Goal: Task Accomplishment & Management: Manage account settings

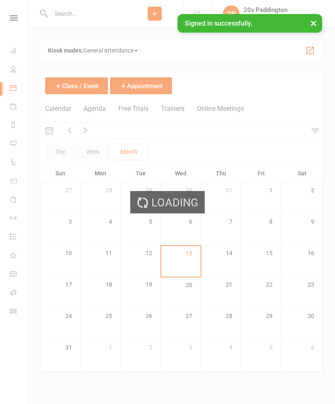
click at [2, 144] on div "Loading" at bounding box center [167, 202] width 335 height 404
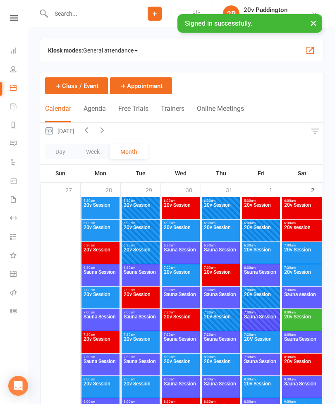
click at [19, 142] on link "Messages 5" at bounding box center [19, 144] width 19 height 19
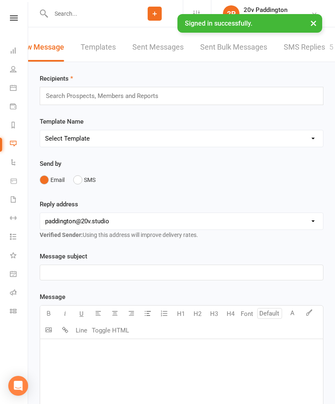
scroll to position [0, 18]
click at [320, 47] on link "SMS Replies 5" at bounding box center [309, 47] width 50 height 29
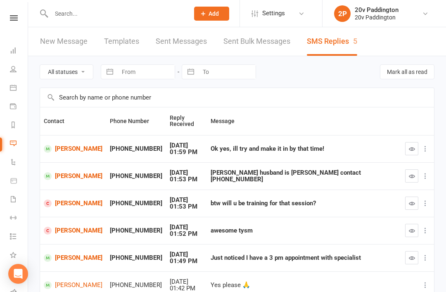
click at [64, 153] on link "[PERSON_NAME]" at bounding box center [73, 149] width 59 height 8
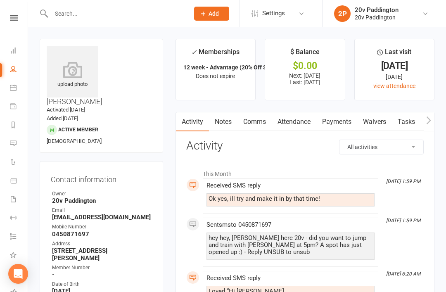
click at [254, 119] on link "Comms" at bounding box center [255, 121] width 34 height 19
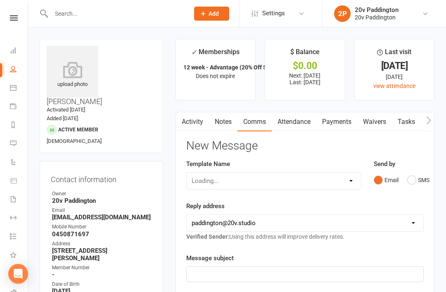
click at [334, 176] on button "SMS" at bounding box center [418, 180] width 22 height 16
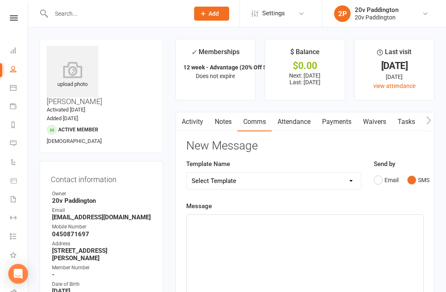
click at [334, 219] on p "﻿" at bounding box center [305, 222] width 227 height 10
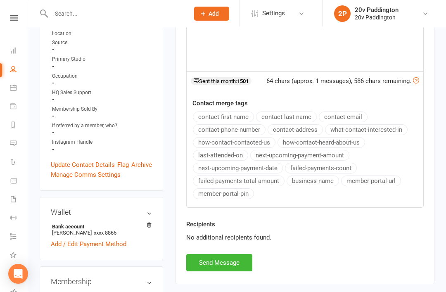
click at [239, 254] on button "Send Message" at bounding box center [219, 262] width 66 height 17
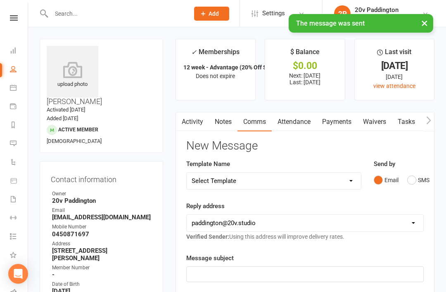
click at [20, 77] on link "People" at bounding box center [19, 70] width 19 height 19
select select "100"
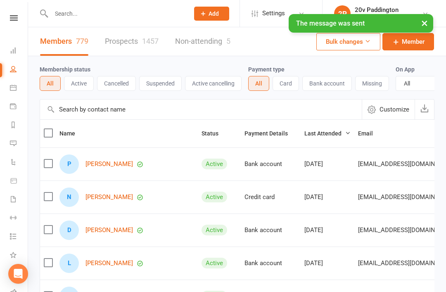
click at [5, 89] on li "Calendar" at bounding box center [14, 88] width 28 height 19
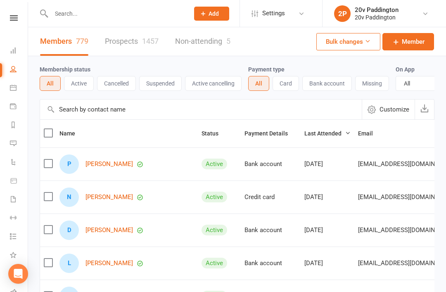
click at [17, 95] on link "Calendar" at bounding box center [19, 88] width 19 height 19
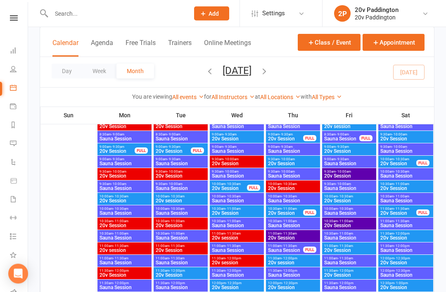
click at [104, 52] on button "Agenda" at bounding box center [102, 48] width 22 height 18
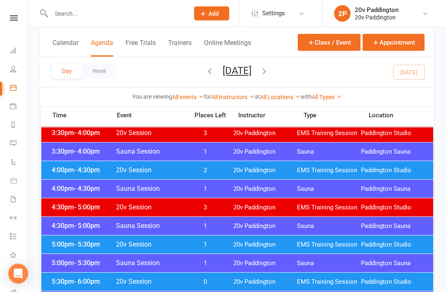
scroll to position [664, 0]
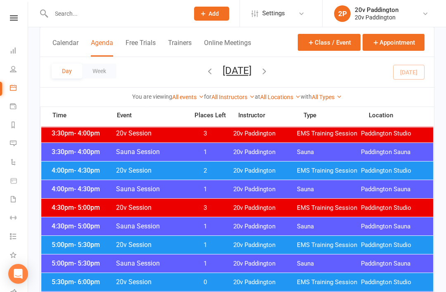
click at [273, 247] on span "20v Paddington" at bounding box center [265, 245] width 64 height 8
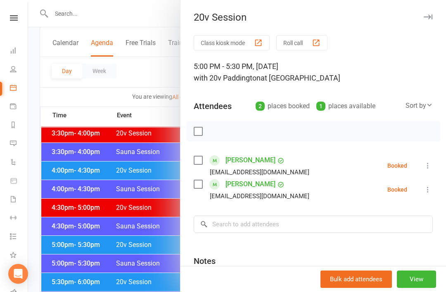
click at [334, 288] on button "View" at bounding box center [416, 279] width 39 height 17
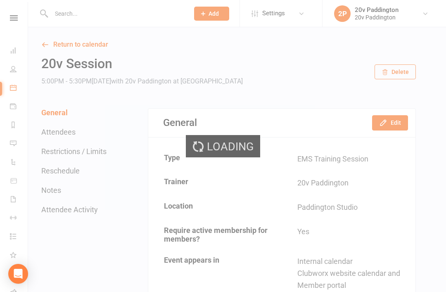
click at [334, 130] on button "Edit" at bounding box center [390, 122] width 36 height 15
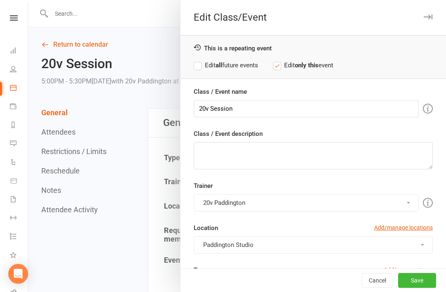
click at [334, 121] on div "Class / Event name 20v Session Class / Event description Trainer 20v [GEOGRAPHI…" at bounding box center [314, 254] width 266 height 335
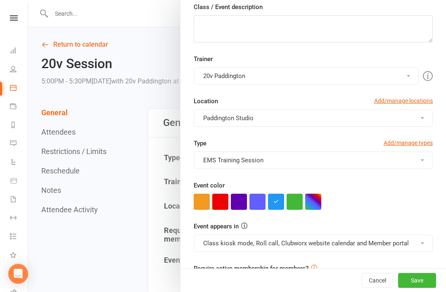
scroll to position [126, 0]
click at [334, 288] on button "Cancel" at bounding box center [377, 280] width 31 height 15
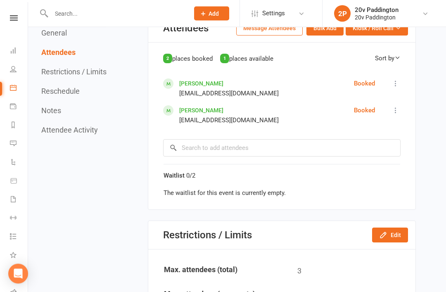
click at [334, 232] on button "Edit" at bounding box center [390, 235] width 36 height 15
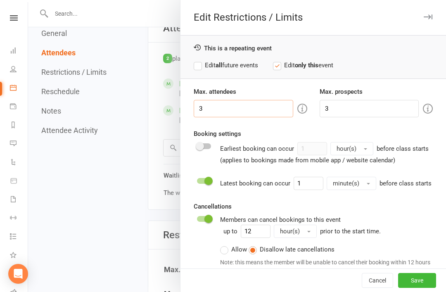
click at [247, 108] on input "3" at bounding box center [244, 108] width 100 height 17
click at [334, 106] on input "3" at bounding box center [370, 108] width 100 height 17
click at [259, 106] on input "number" at bounding box center [244, 108] width 100 height 17
type input "2"
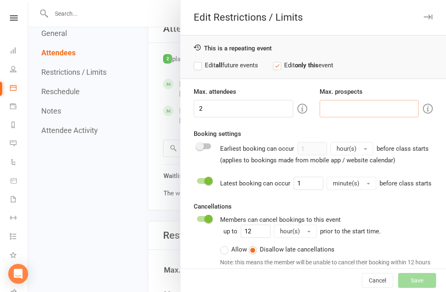
click at [334, 100] on input "number" at bounding box center [370, 108] width 100 height 17
type input "2"
click at [334, 124] on div "Max. attendees 2 Max. prospects 2 Booking settings Earliest booking can occur 1…" at bounding box center [314, 208] width 266 height 243
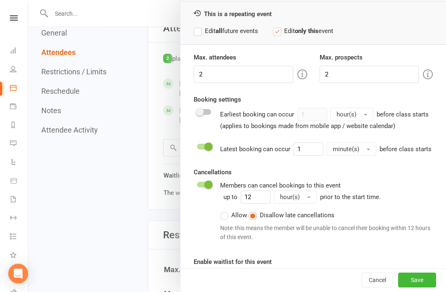
scroll to position [33, 0]
click at [334, 288] on button "Save" at bounding box center [417, 280] width 38 height 15
